Goal: Task Accomplishment & Management: Use online tool/utility

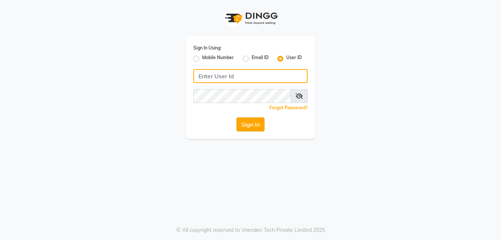
type input "loris"
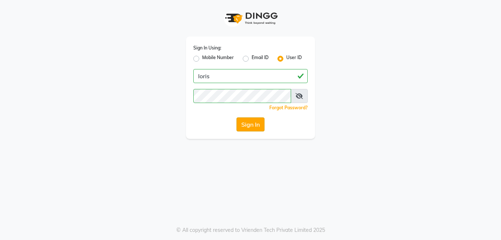
click at [247, 128] on button "Sign In" at bounding box center [250, 124] width 28 height 14
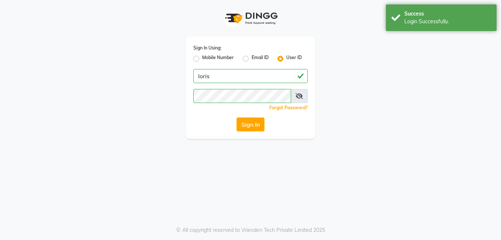
select select "2893"
select select "service"
